Goal: Transaction & Acquisition: Purchase product/service

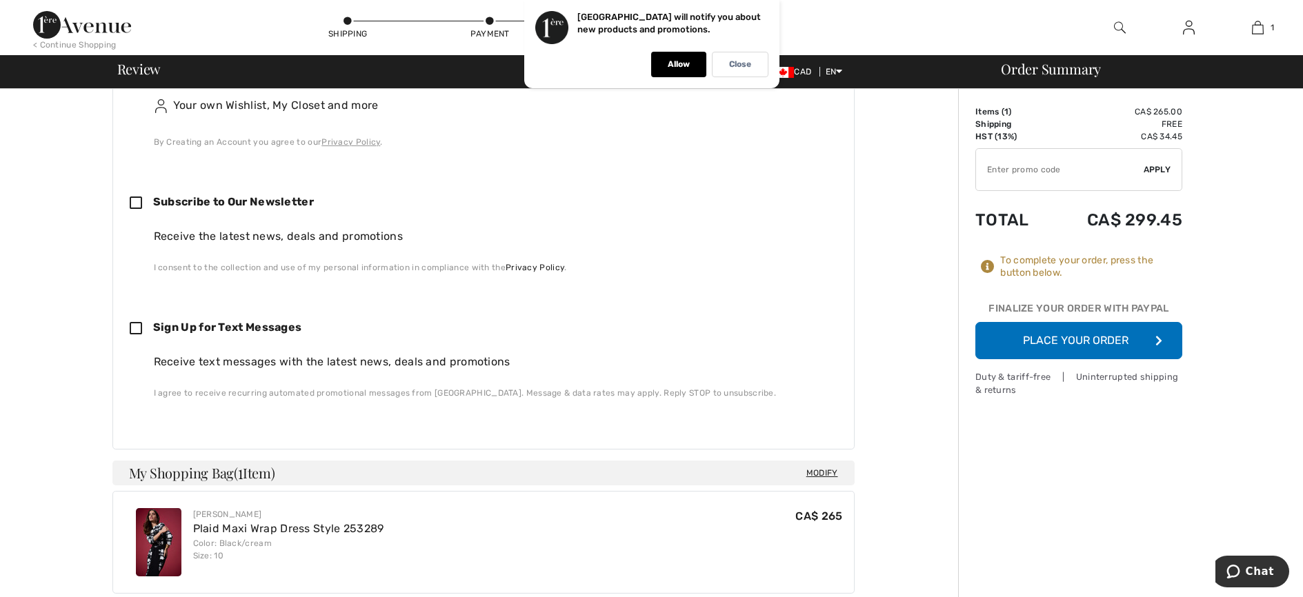
scroll to position [690, 0]
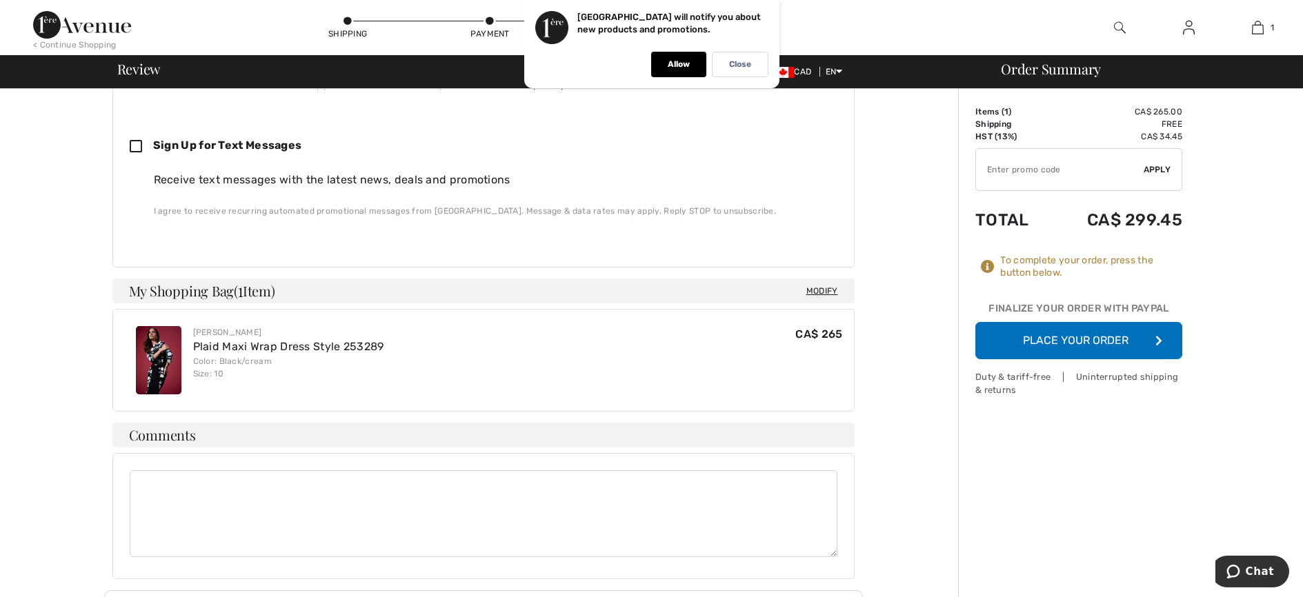
click at [1094, 343] on button "Place Your Order" at bounding box center [1078, 340] width 207 height 37
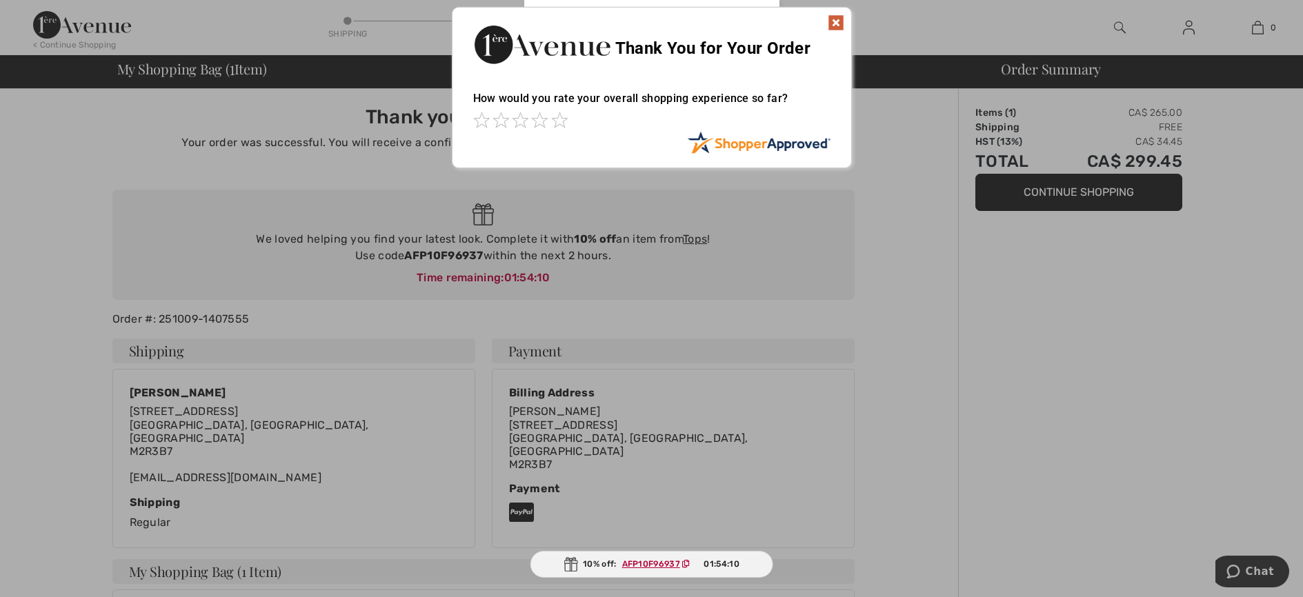
click at [835, 21] on img at bounding box center [836, 22] width 17 height 17
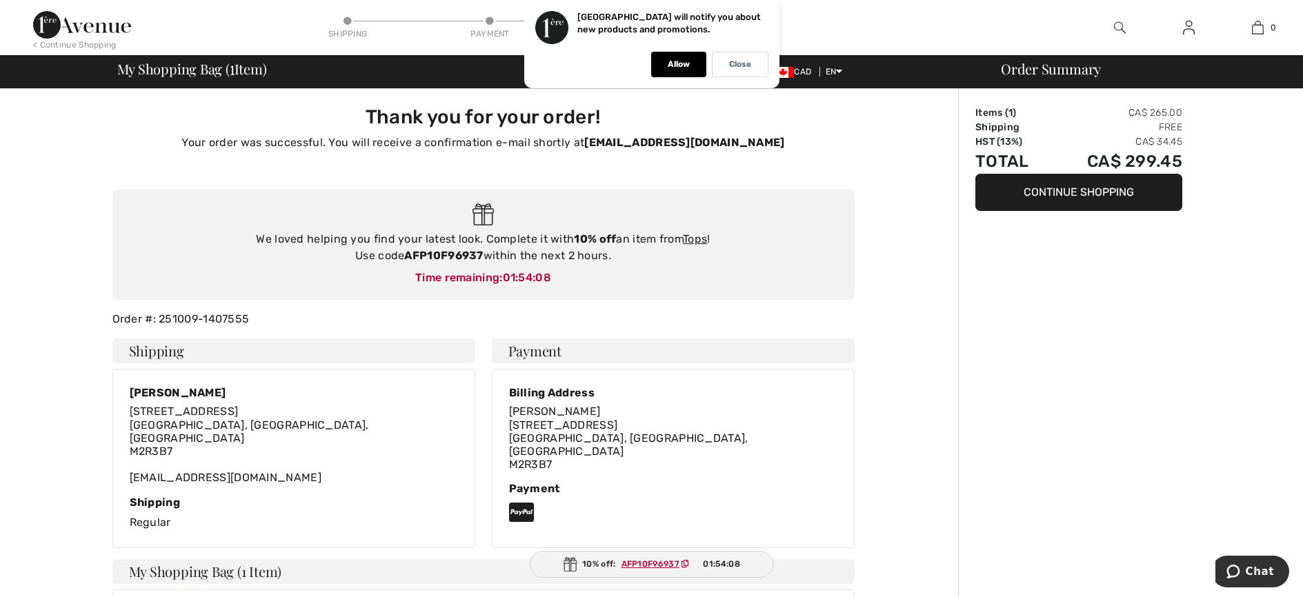
click at [28, 319] on div "Thank you for your order! Your order was successful. You will receive a confirm…" at bounding box center [483, 511] width 950 height 844
click at [683, 65] on p "Allow" at bounding box center [679, 64] width 22 height 10
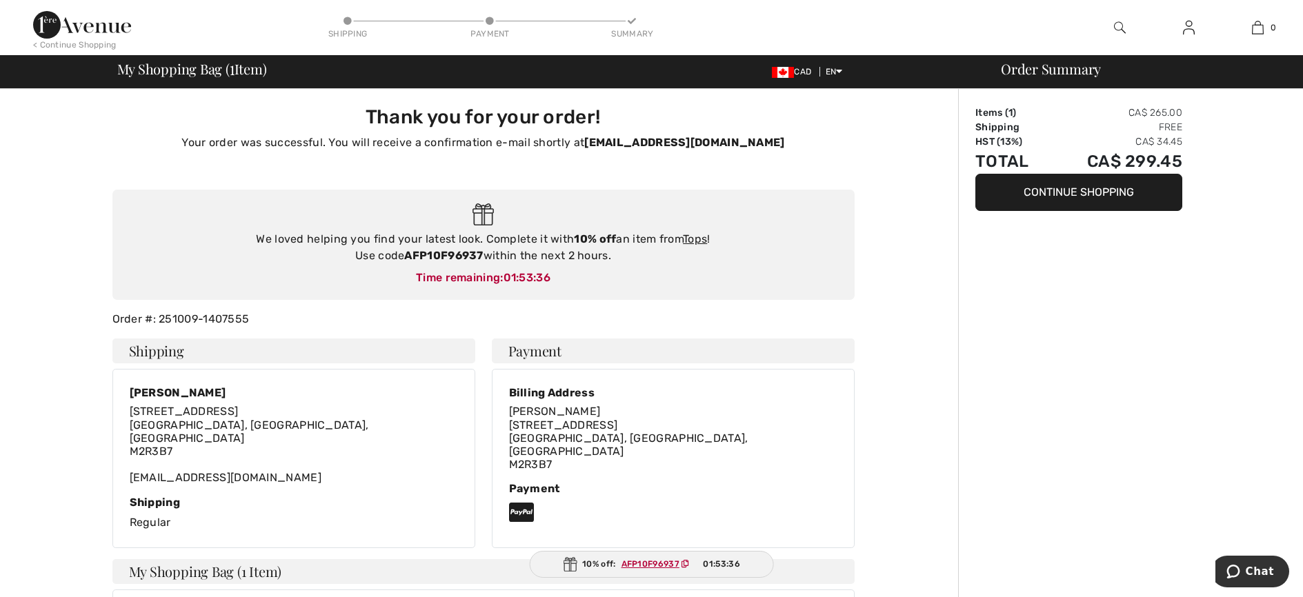
click at [111, 28] on img at bounding box center [82, 25] width 98 height 28
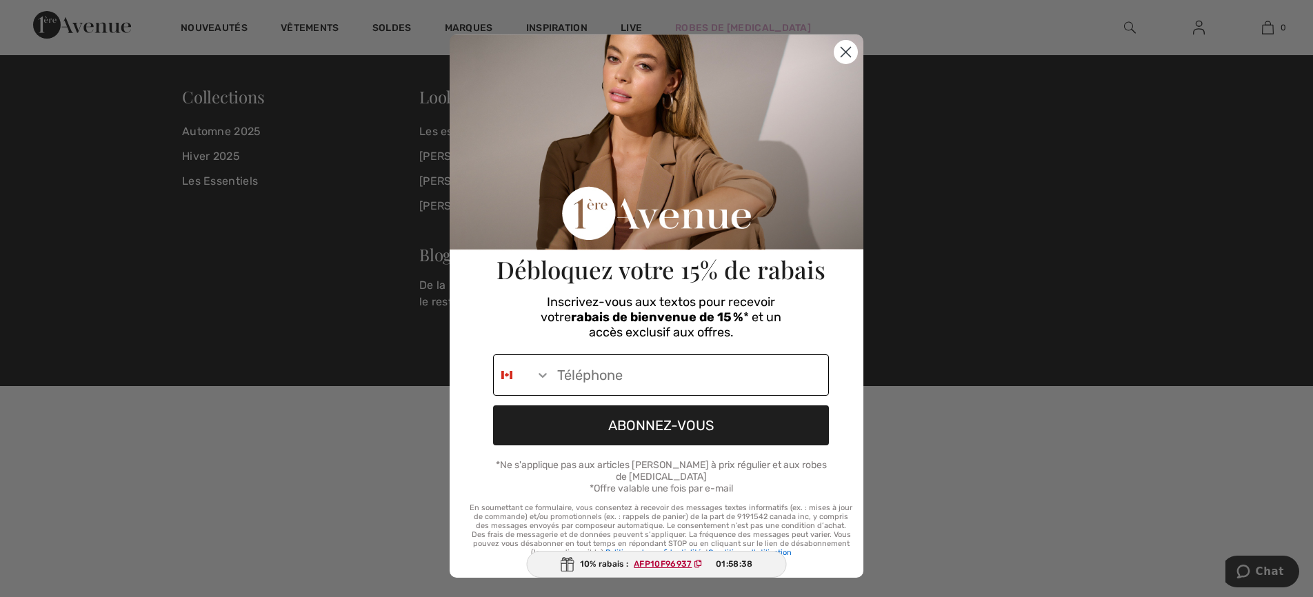
click at [550, 375] on input "Phone Number" at bounding box center [689, 375] width 278 height 40
click at [833, 312] on div "Inscrivez-vous aux textos pour recevoir votre rabais de bienvenue de 15 % * et …" at bounding box center [661, 319] width 391 height 55
click at [835, 48] on circle "Close dialog" at bounding box center [846, 52] width 23 height 23
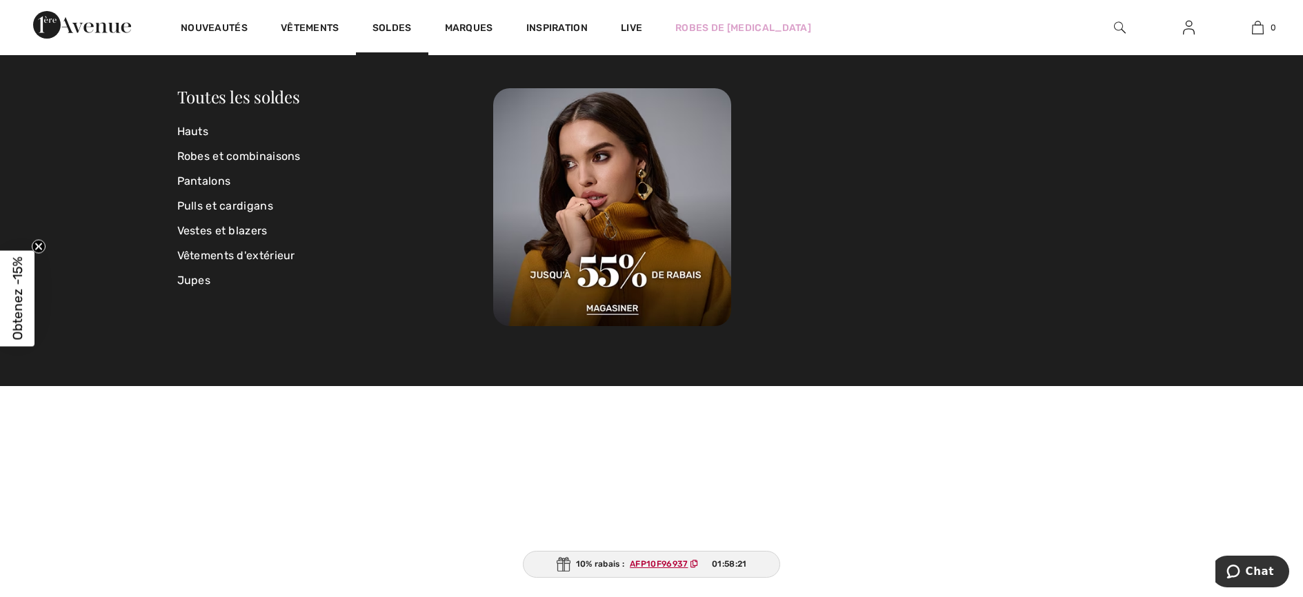
click at [1184, 28] on img at bounding box center [1189, 27] width 12 height 17
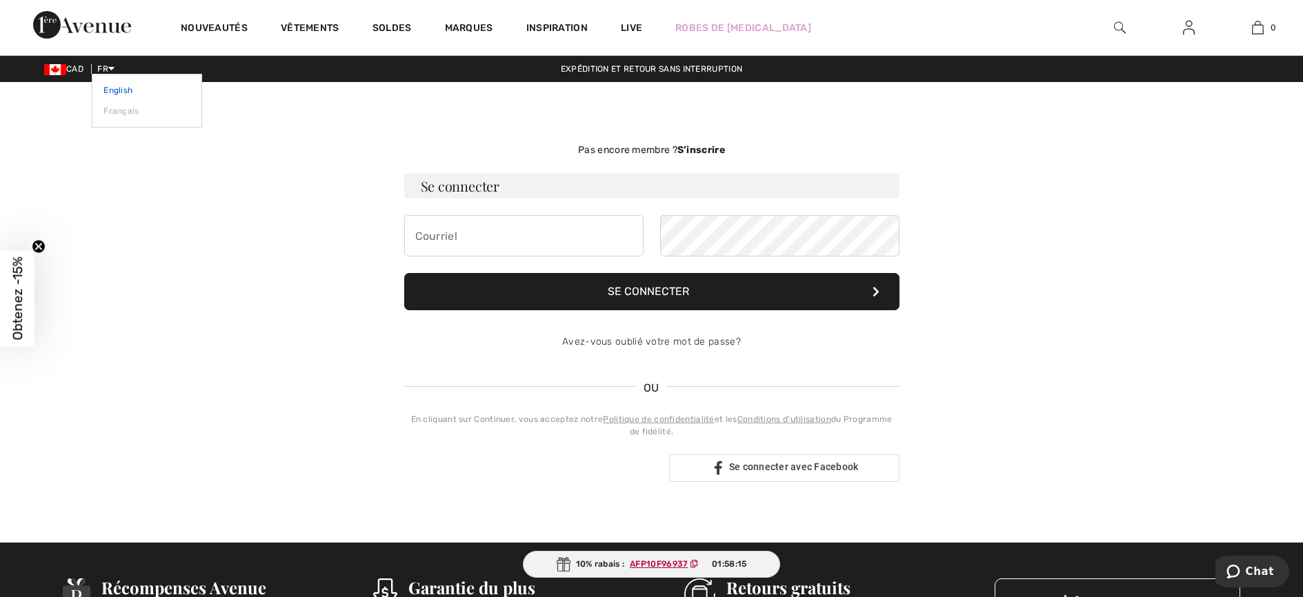
click at [111, 92] on link "English" at bounding box center [146, 90] width 87 height 21
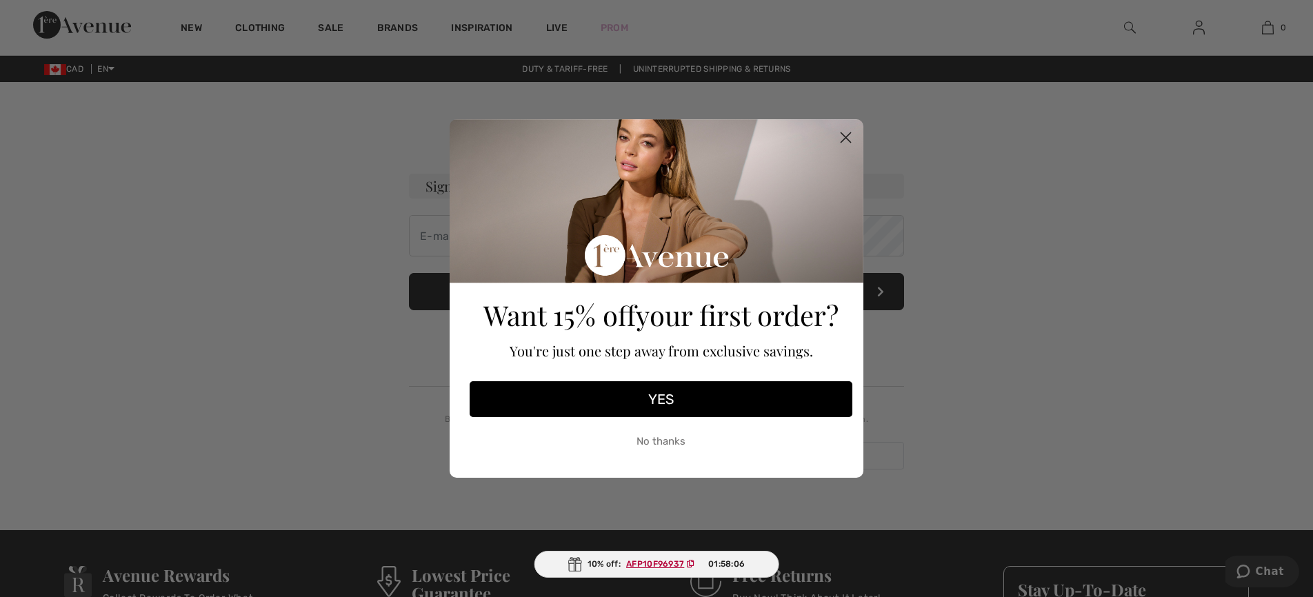
click at [842, 136] on circle "Close dialog" at bounding box center [846, 137] width 23 height 23
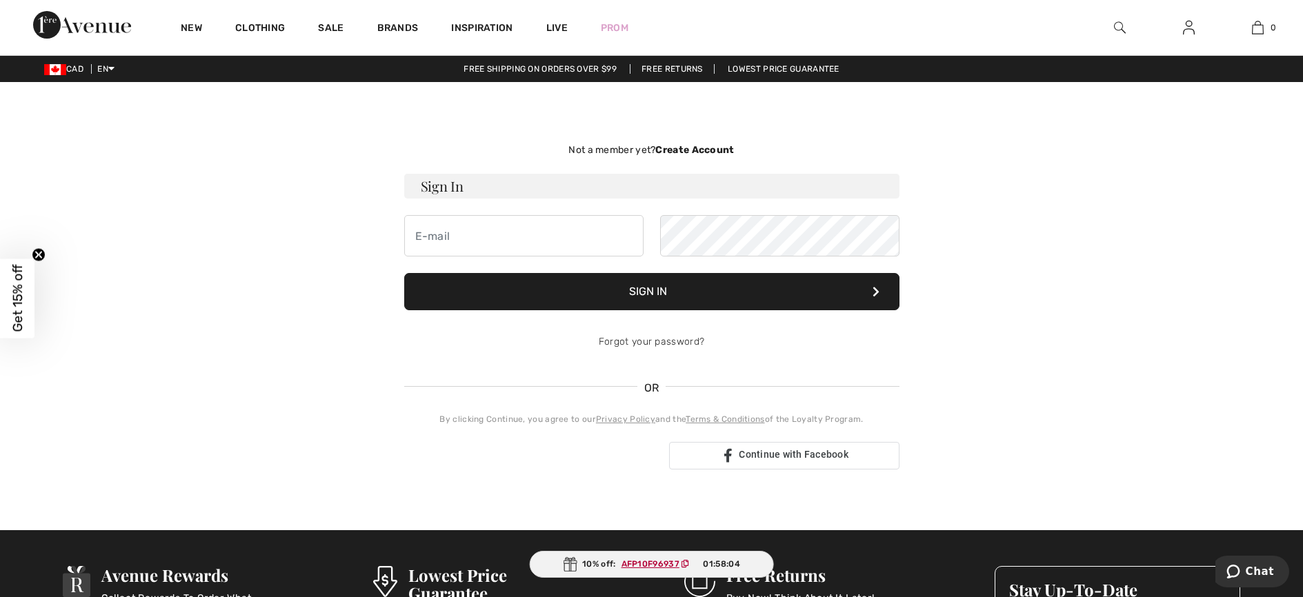
click at [307, 172] on div "Not a member yet? Create Account Sign In Sign In Forgot your password? OR 1" at bounding box center [651, 306] width 949 height 382
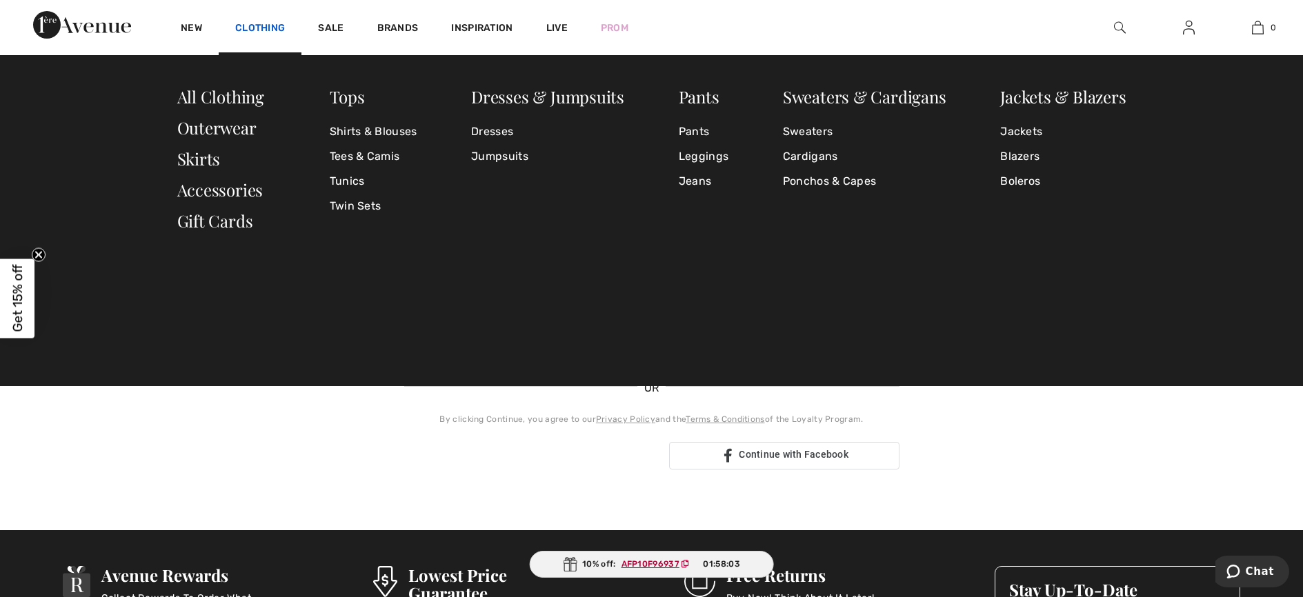
click at [258, 23] on link "Clothing" at bounding box center [260, 29] width 50 height 14
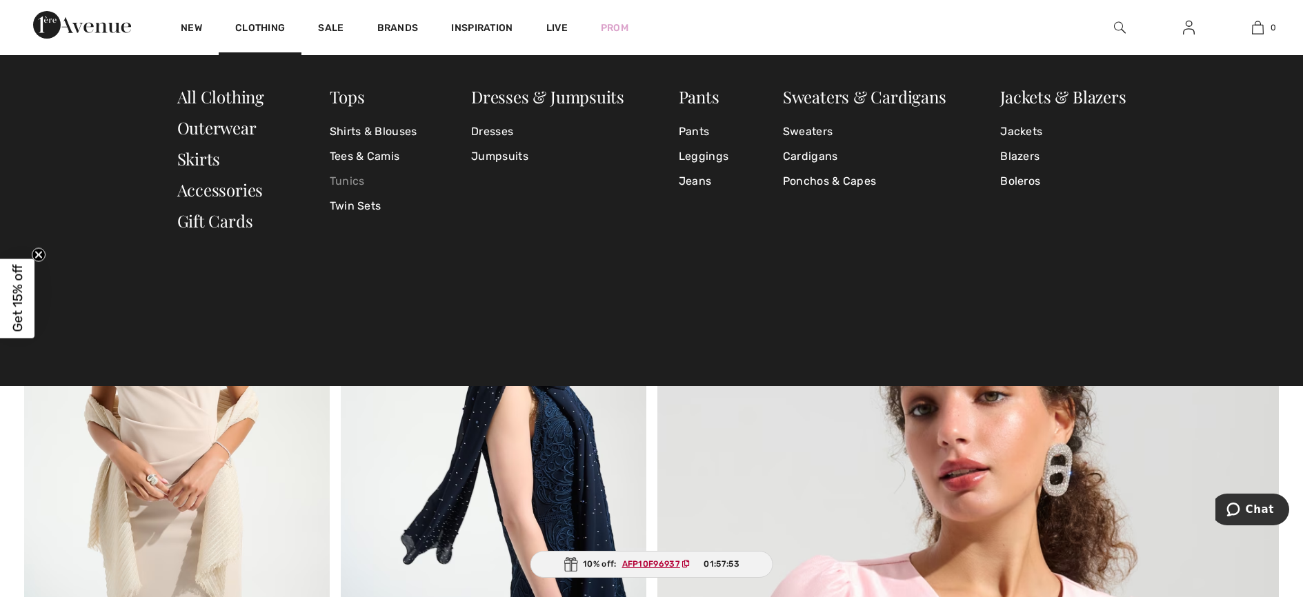
click at [346, 183] on link "Tunics" at bounding box center [374, 181] width 88 height 25
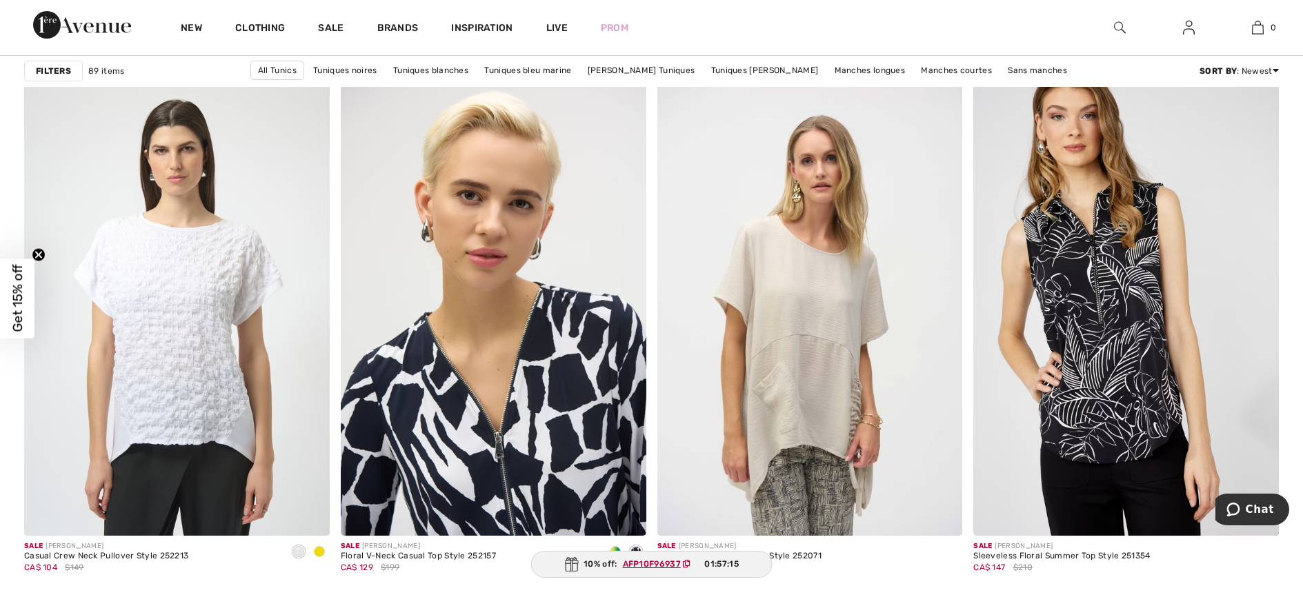
scroll to position [3586, 0]
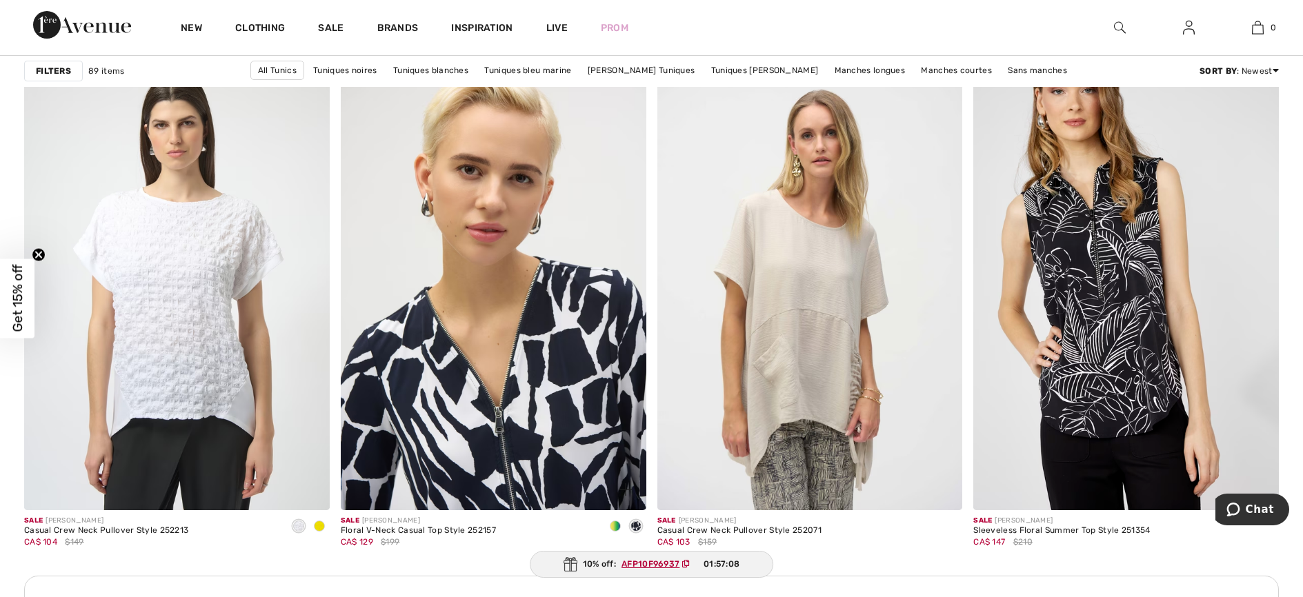
click at [512, 344] on img at bounding box center [494, 281] width 306 height 458
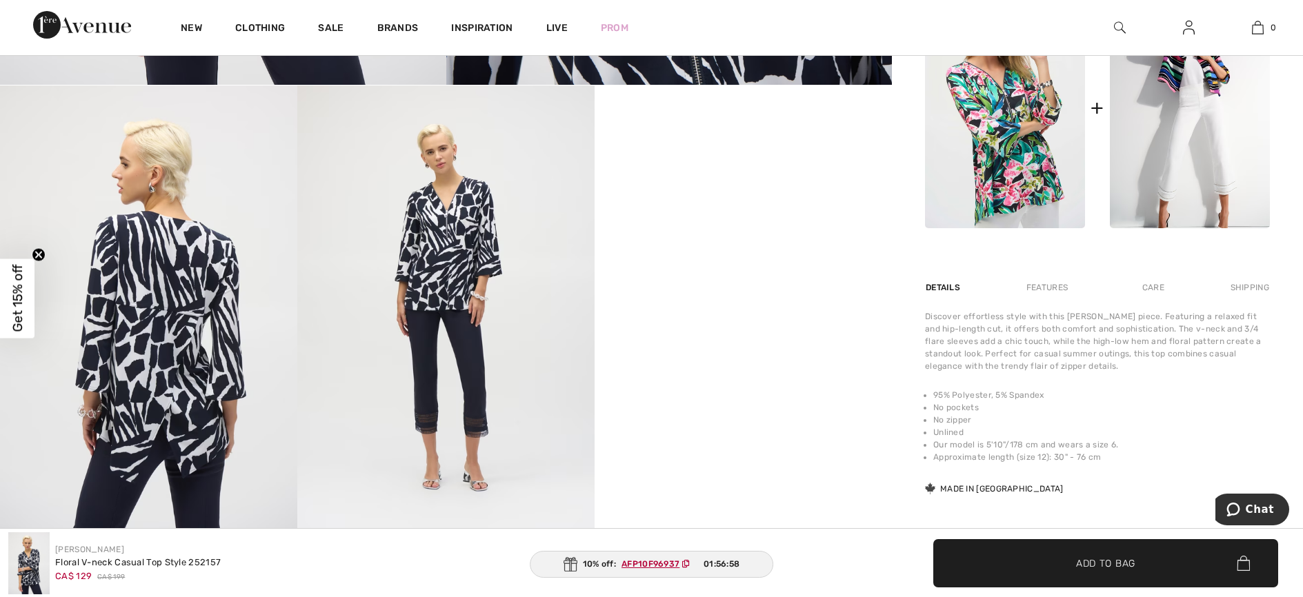
scroll to position [690, 0]
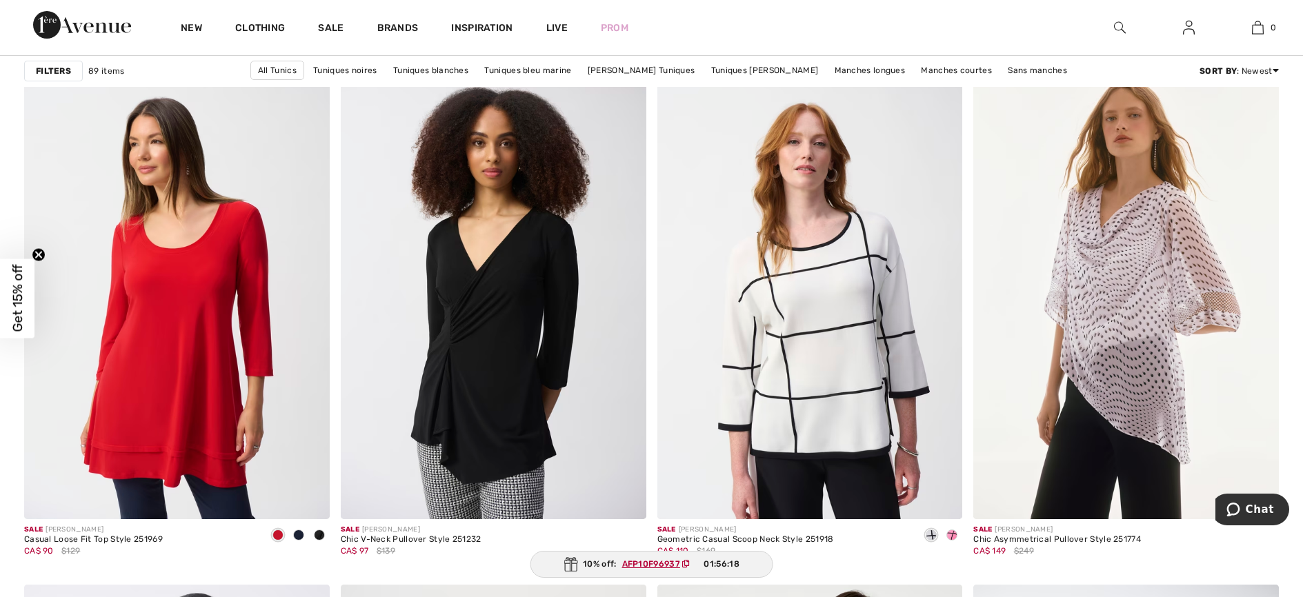
scroll to position [6621, 0]
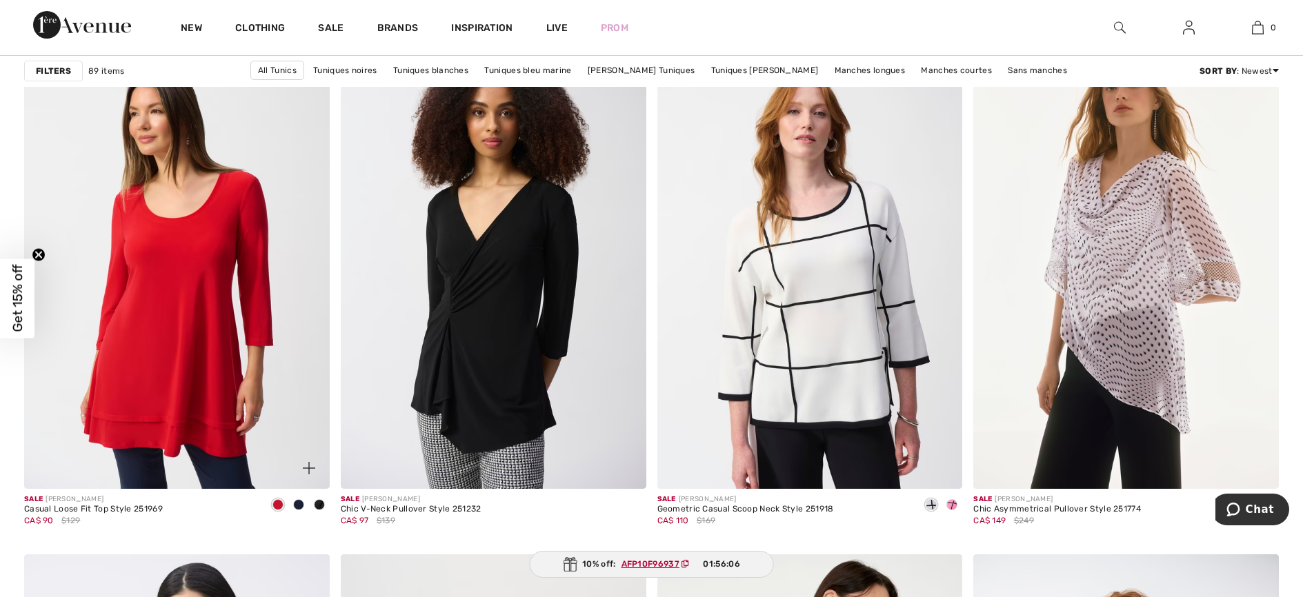
click at [301, 506] on span at bounding box center [298, 504] width 11 height 11
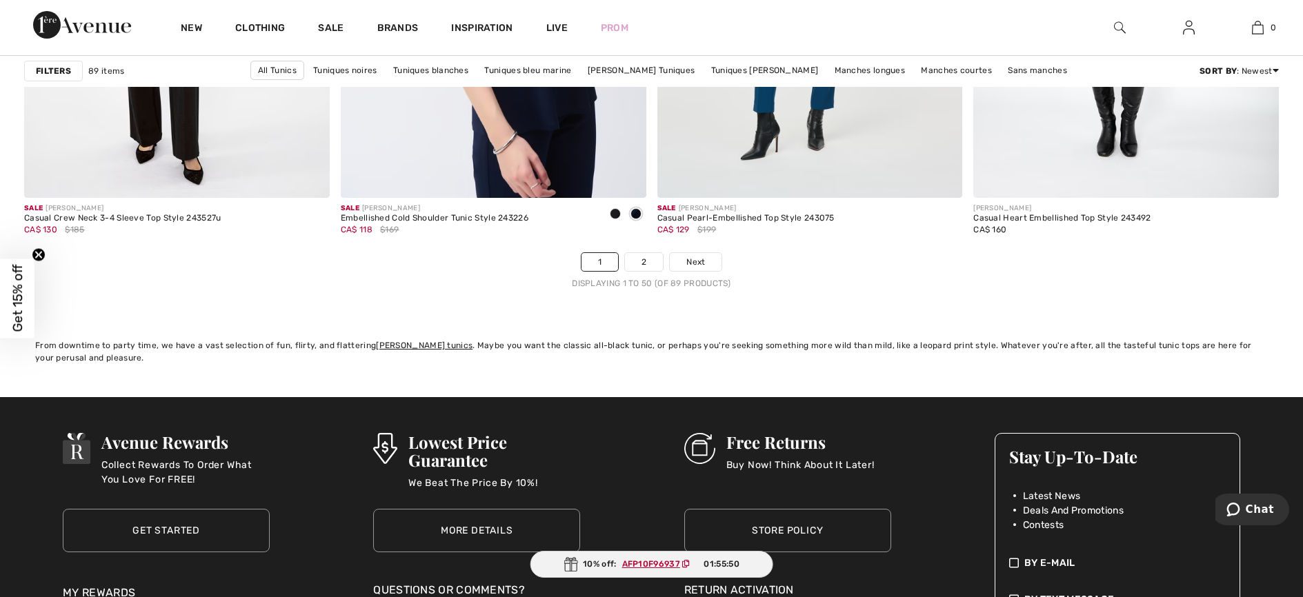
scroll to position [8001, 0]
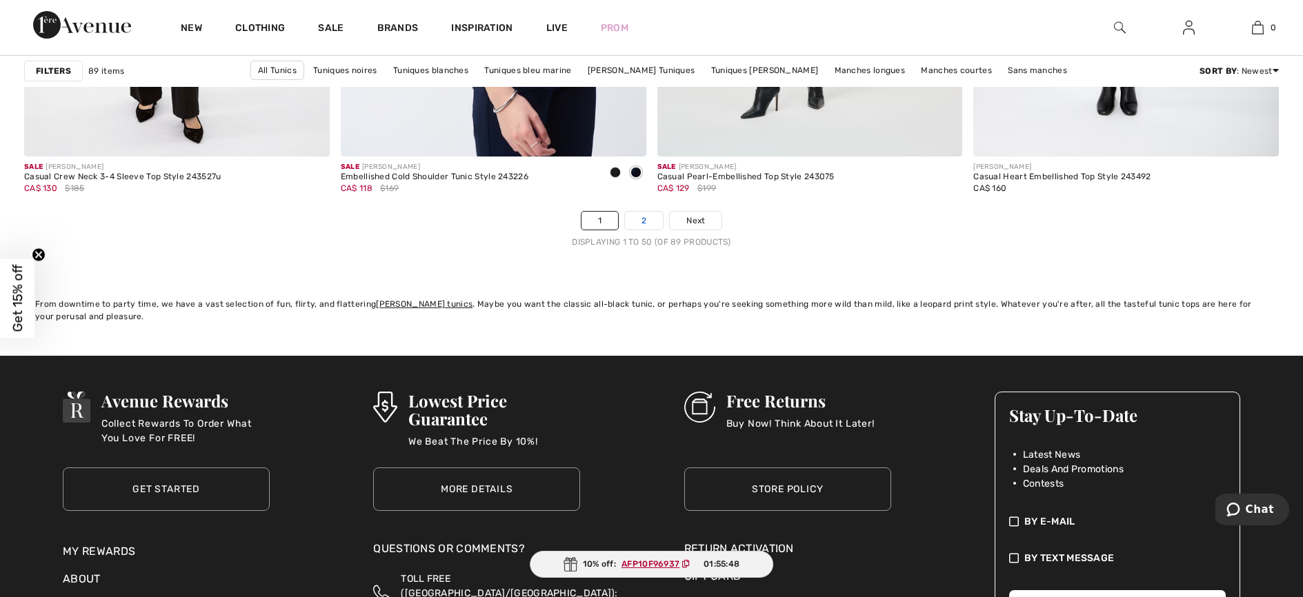
click at [646, 217] on link "2" at bounding box center [644, 221] width 38 height 18
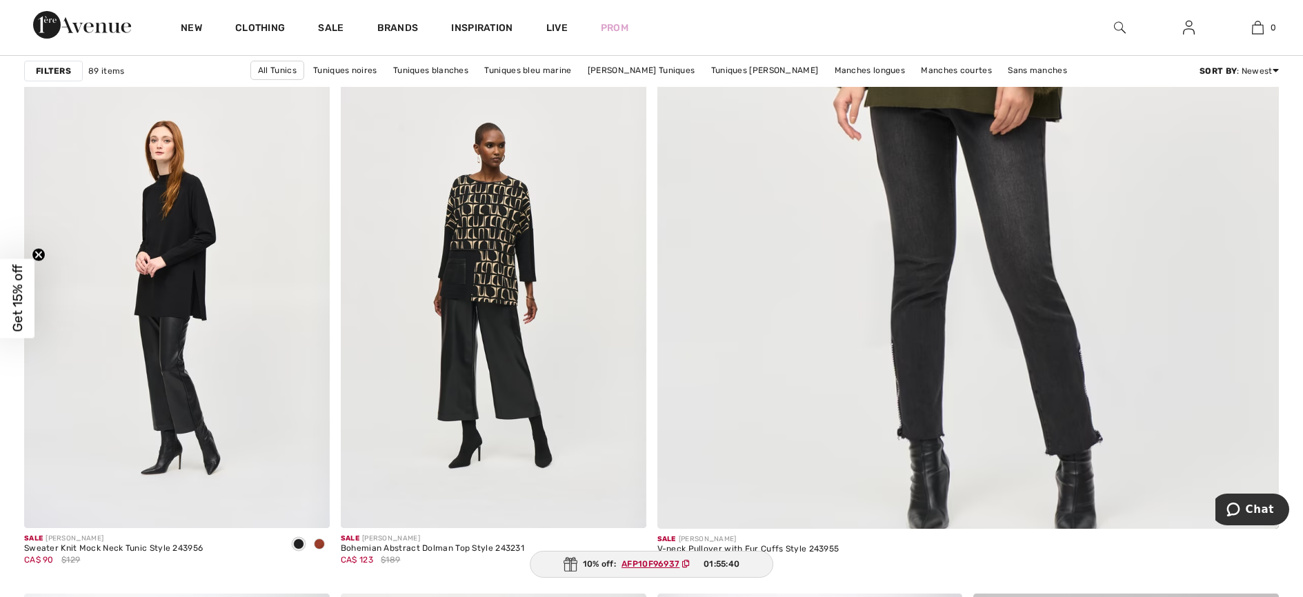
scroll to position [690, 0]
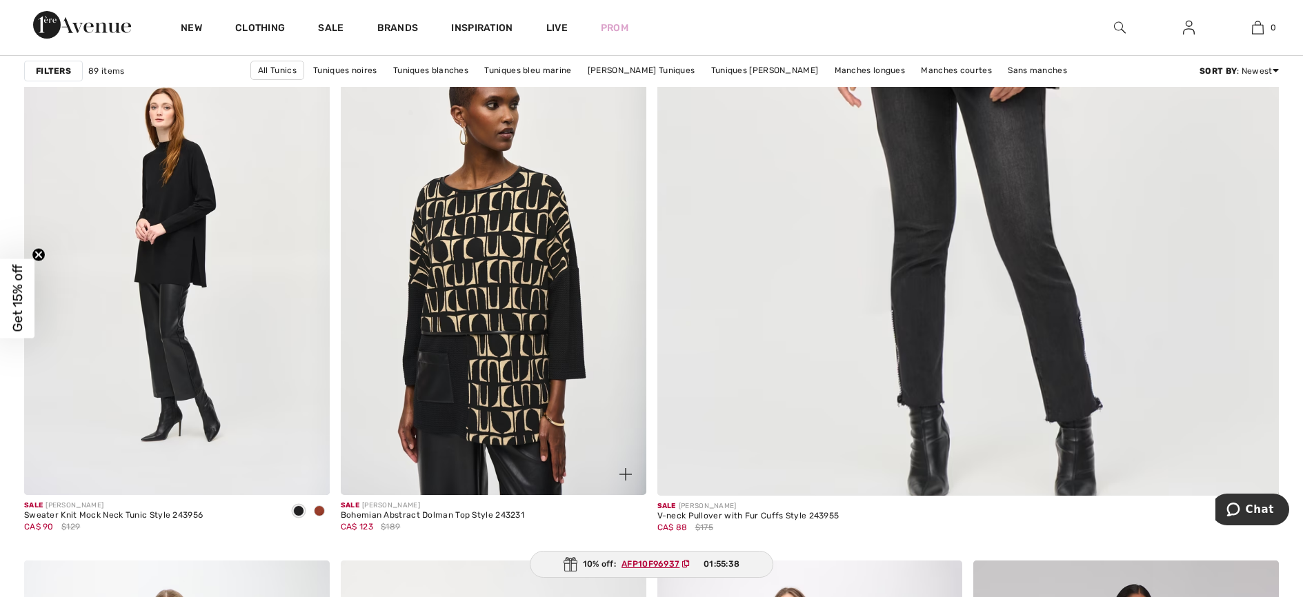
click at [521, 241] on img at bounding box center [494, 266] width 306 height 458
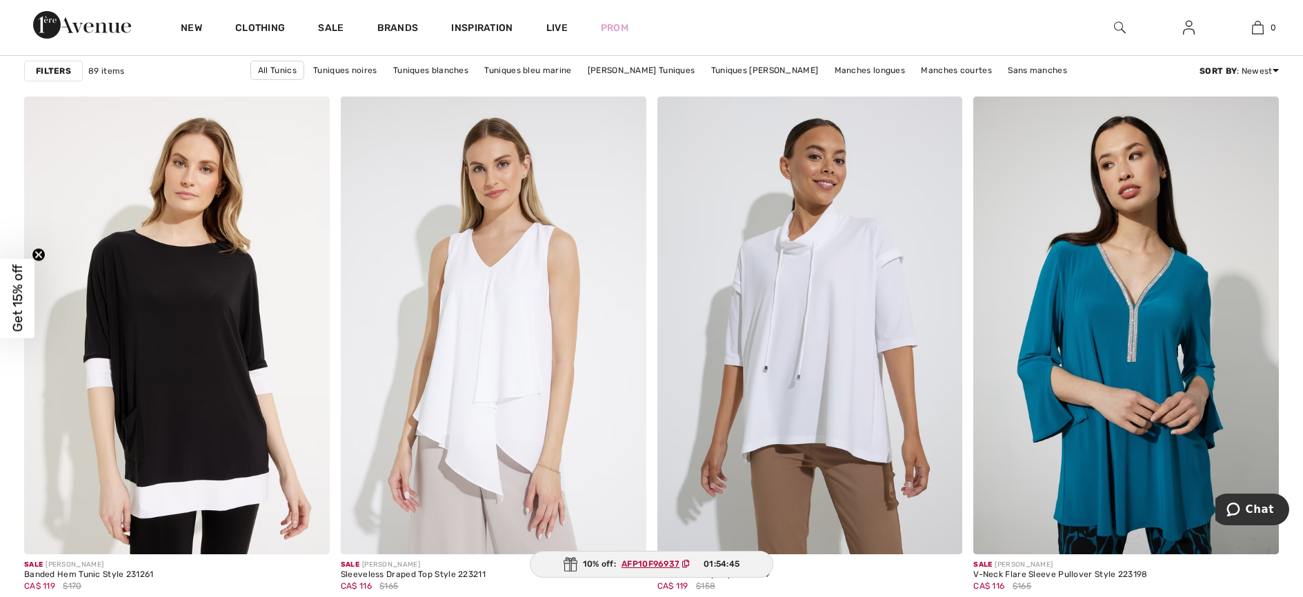
scroll to position [5380, 0]
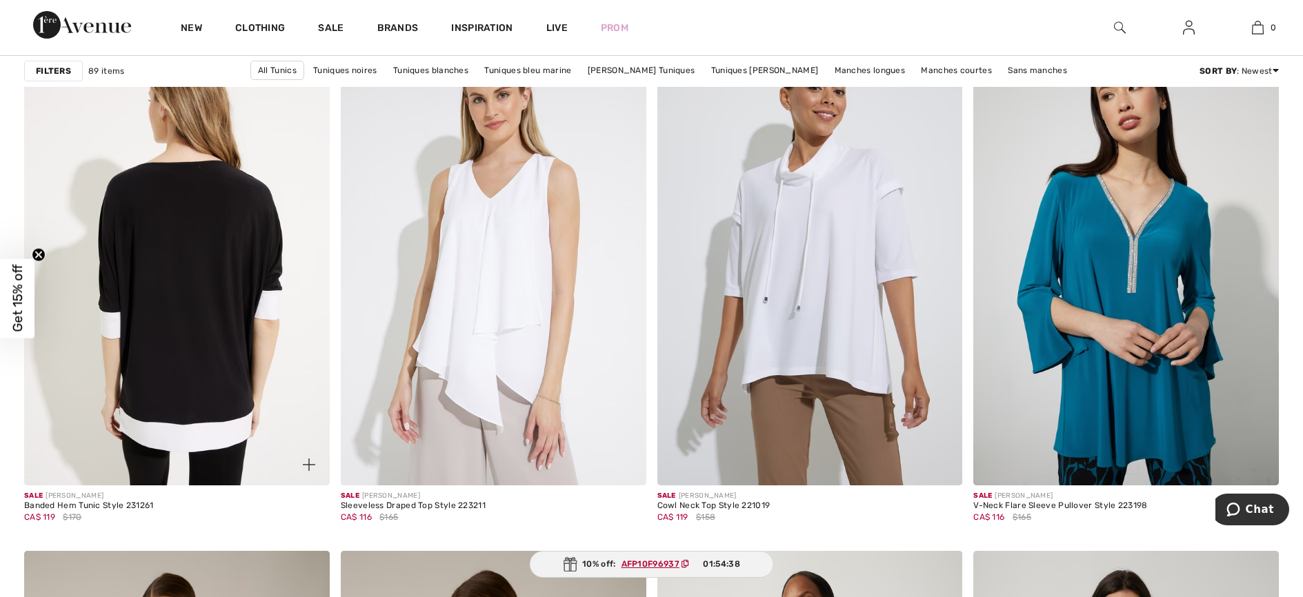
click at [193, 292] on img at bounding box center [177, 257] width 306 height 458
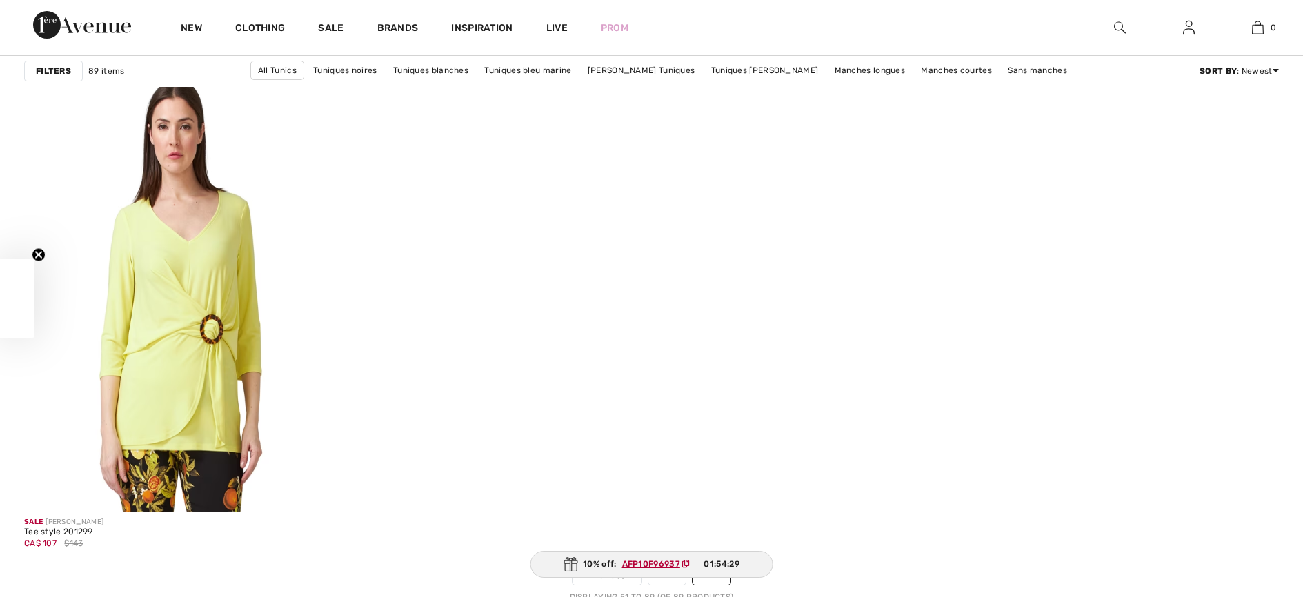
checkbox input "true"
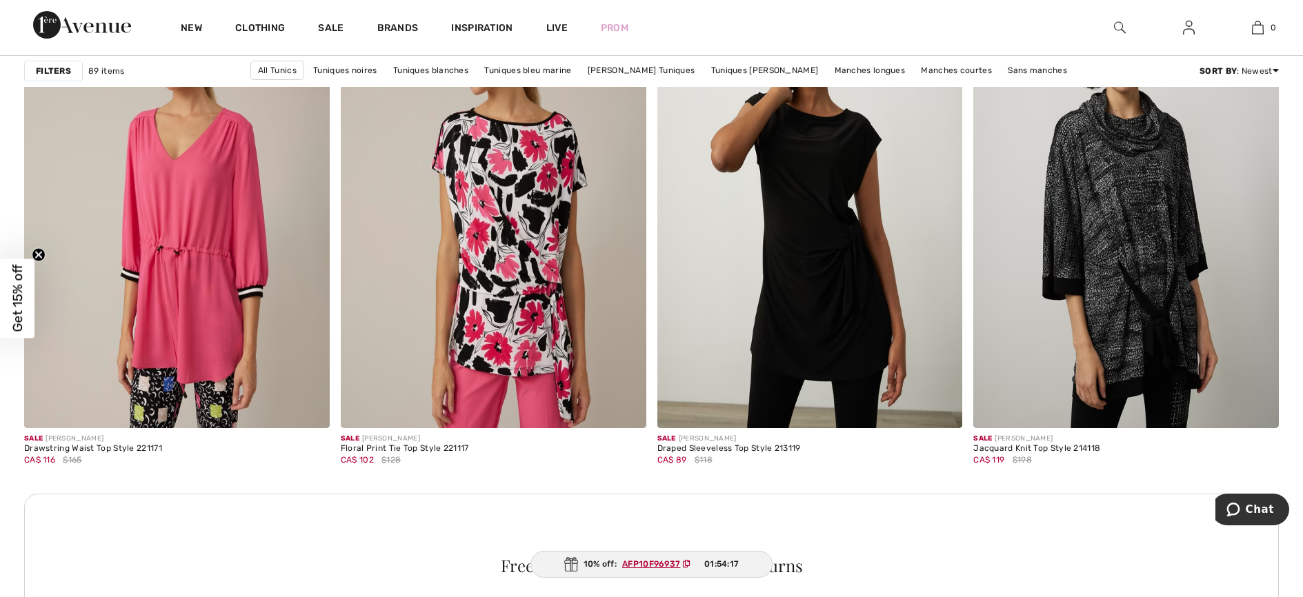
scroll to position [5931, 0]
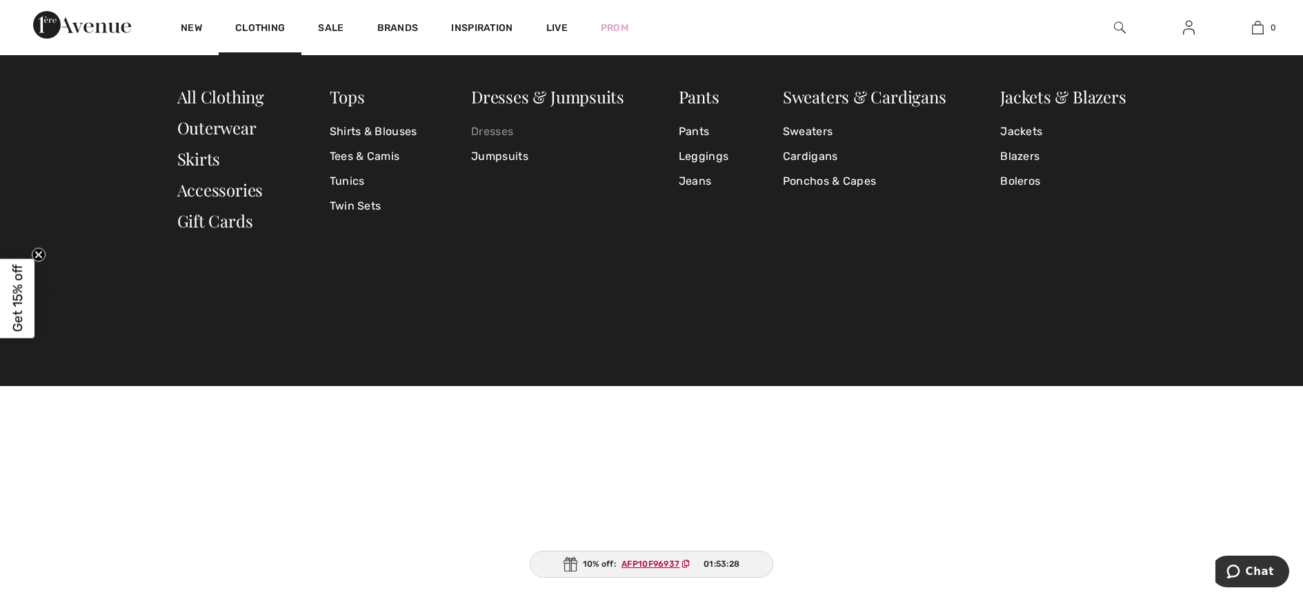
click at [494, 132] on link "Dresses" at bounding box center [547, 131] width 153 height 25
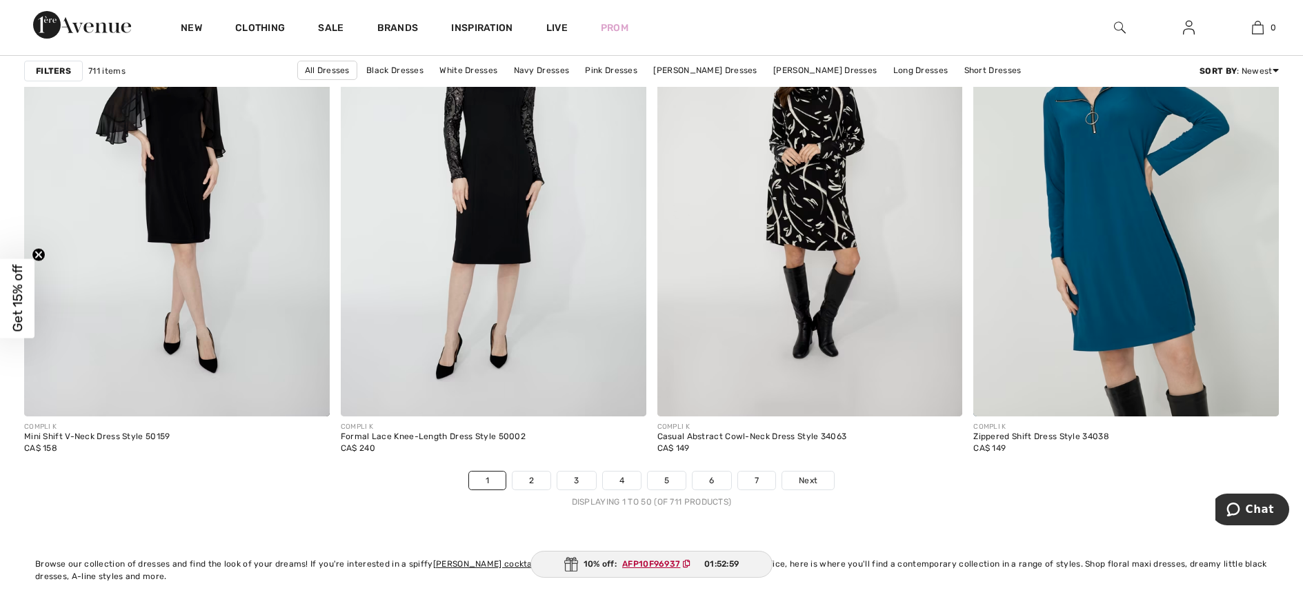
scroll to position [8069, 0]
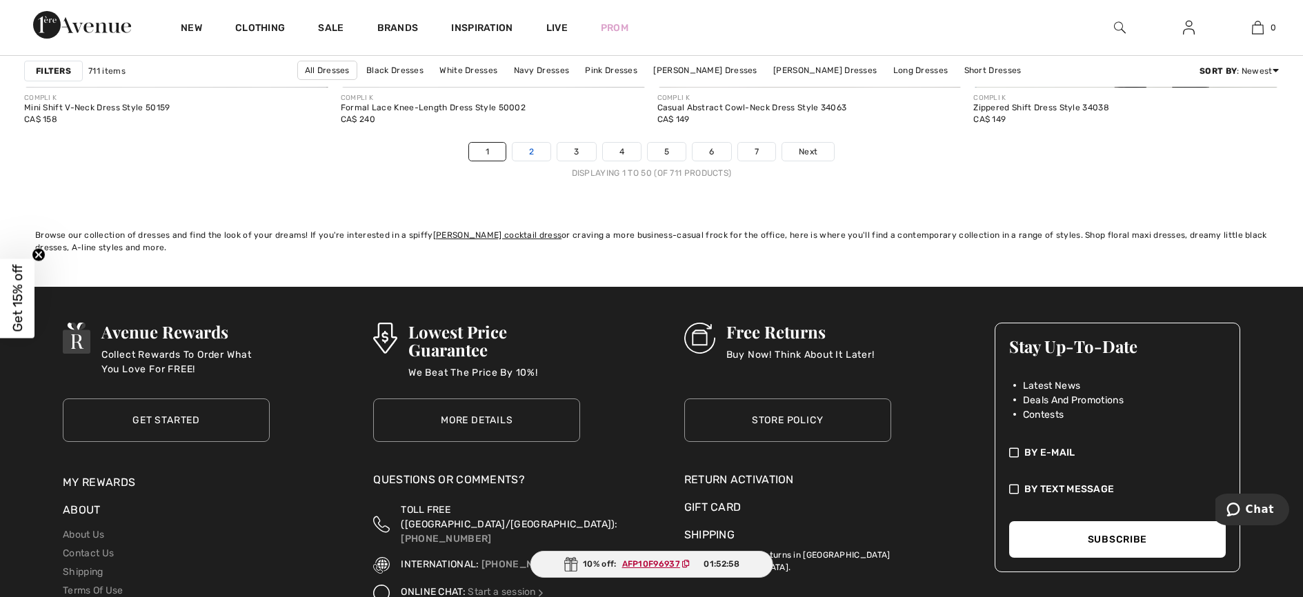
click at [539, 150] on link "2" at bounding box center [531, 152] width 38 height 18
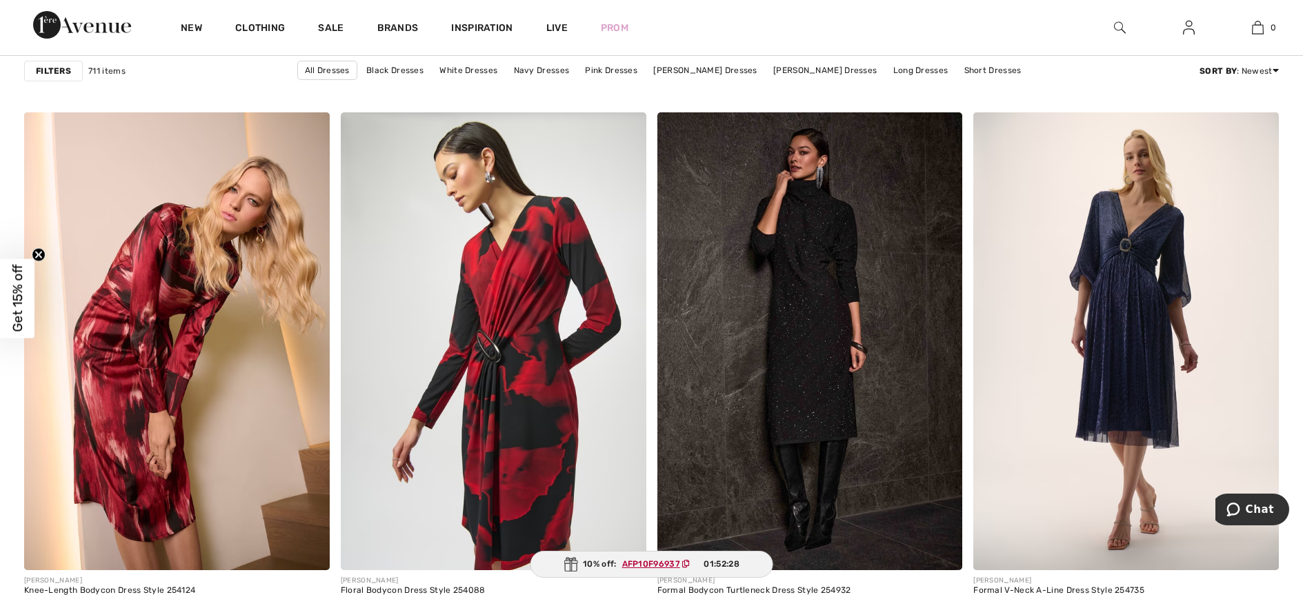
scroll to position [8069, 0]
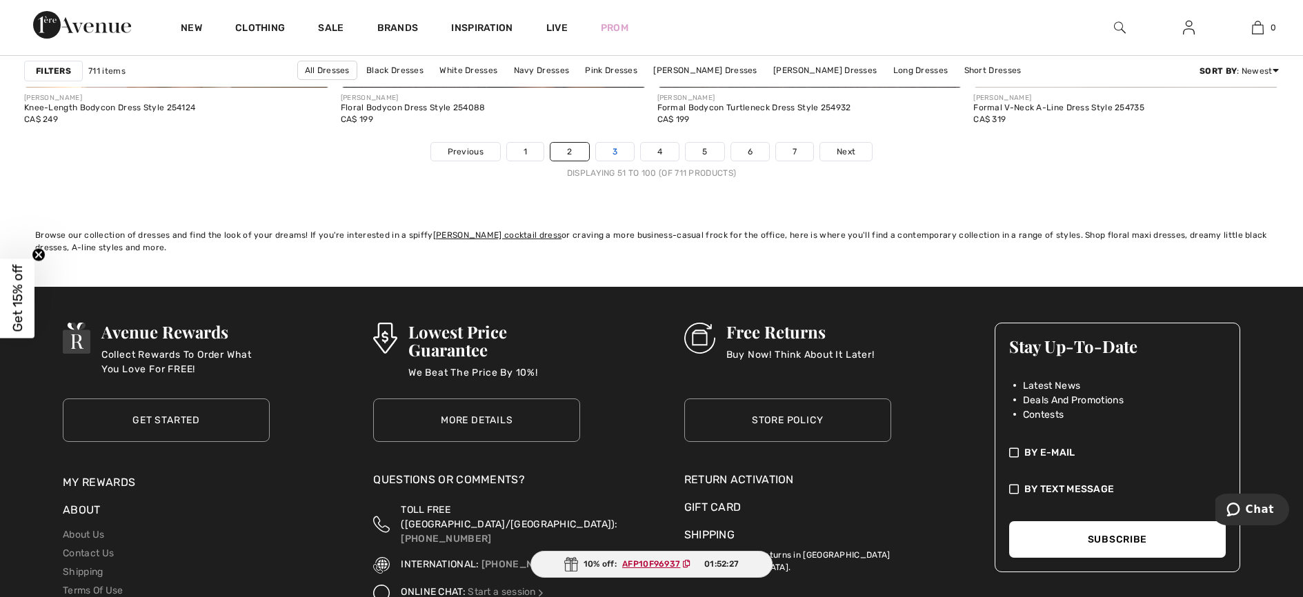
click at [606, 154] on link "3" at bounding box center [615, 152] width 38 height 18
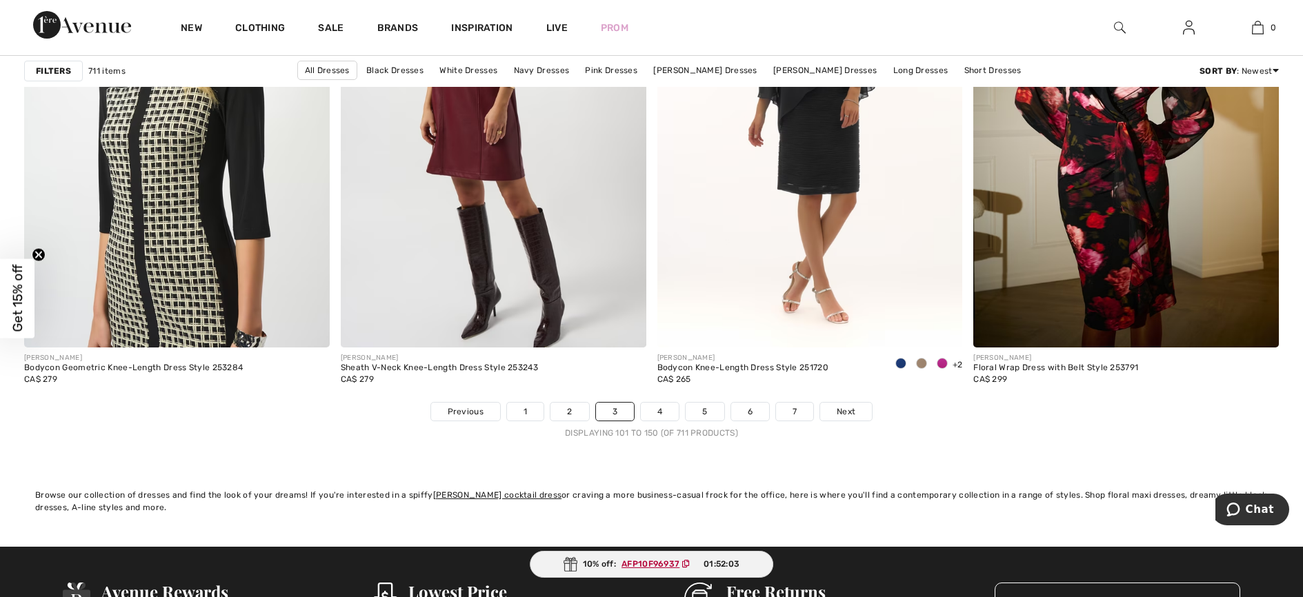
scroll to position [8069, 0]
